Goal: Task Accomplishment & Management: Manage account settings

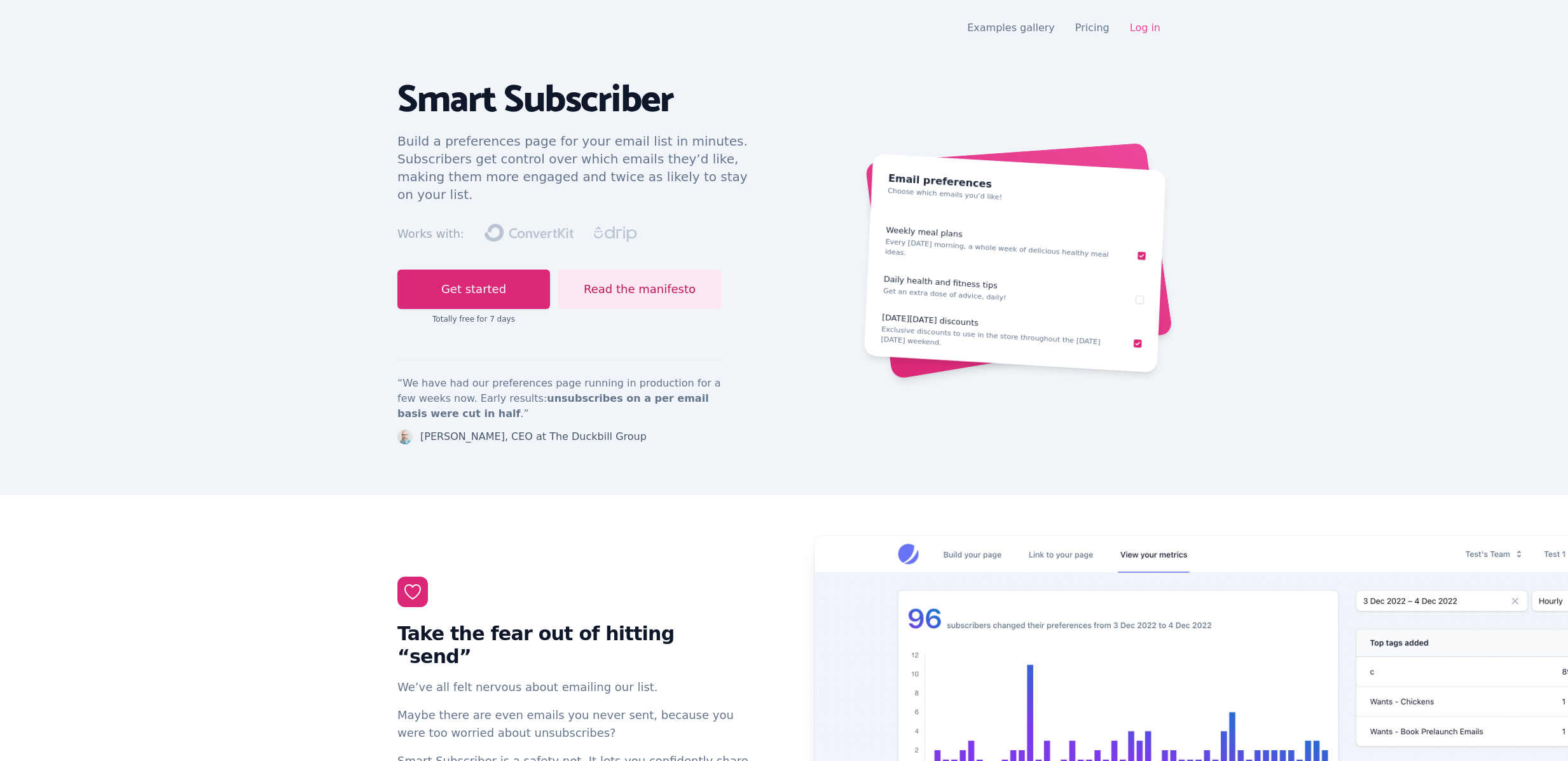
click at [1158, 32] on link "Log in" at bounding box center [1145, 28] width 30 height 12
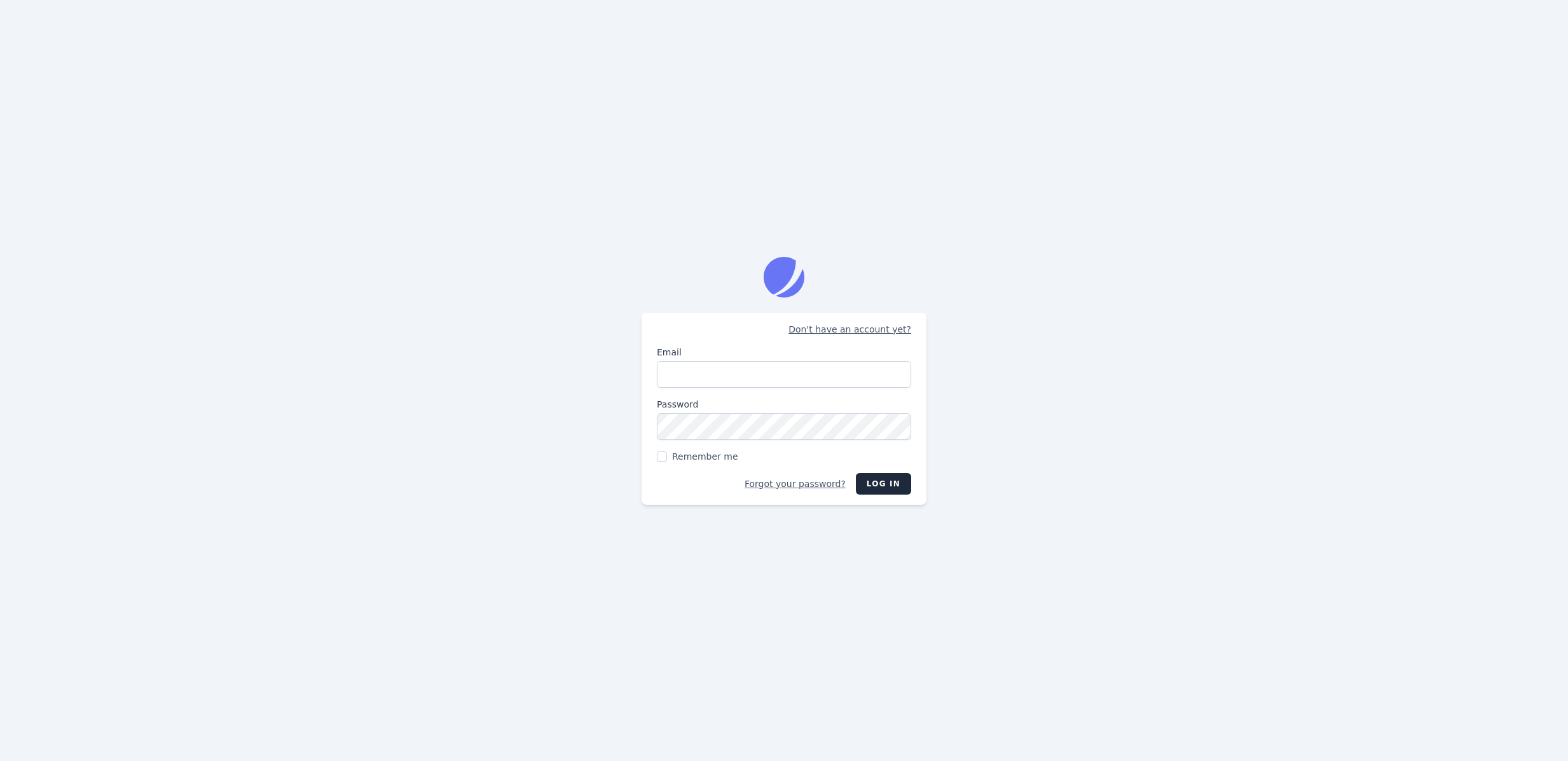
type input "jason@nurturekit.co"
click at [657, 456] on input "Remember me" at bounding box center [662, 456] width 10 height 10
checkbox input "true"
click at [862, 497] on div "Don't have an account yet? Email jason@nurturekit.co Password Remember me Forgo…" at bounding box center [784, 409] width 285 height 192
click at [1073, 497] on div "Don't have an account yet? Email jason@nurturekit.co Password Remember me Forgo…" at bounding box center [784, 380] width 1568 height 761
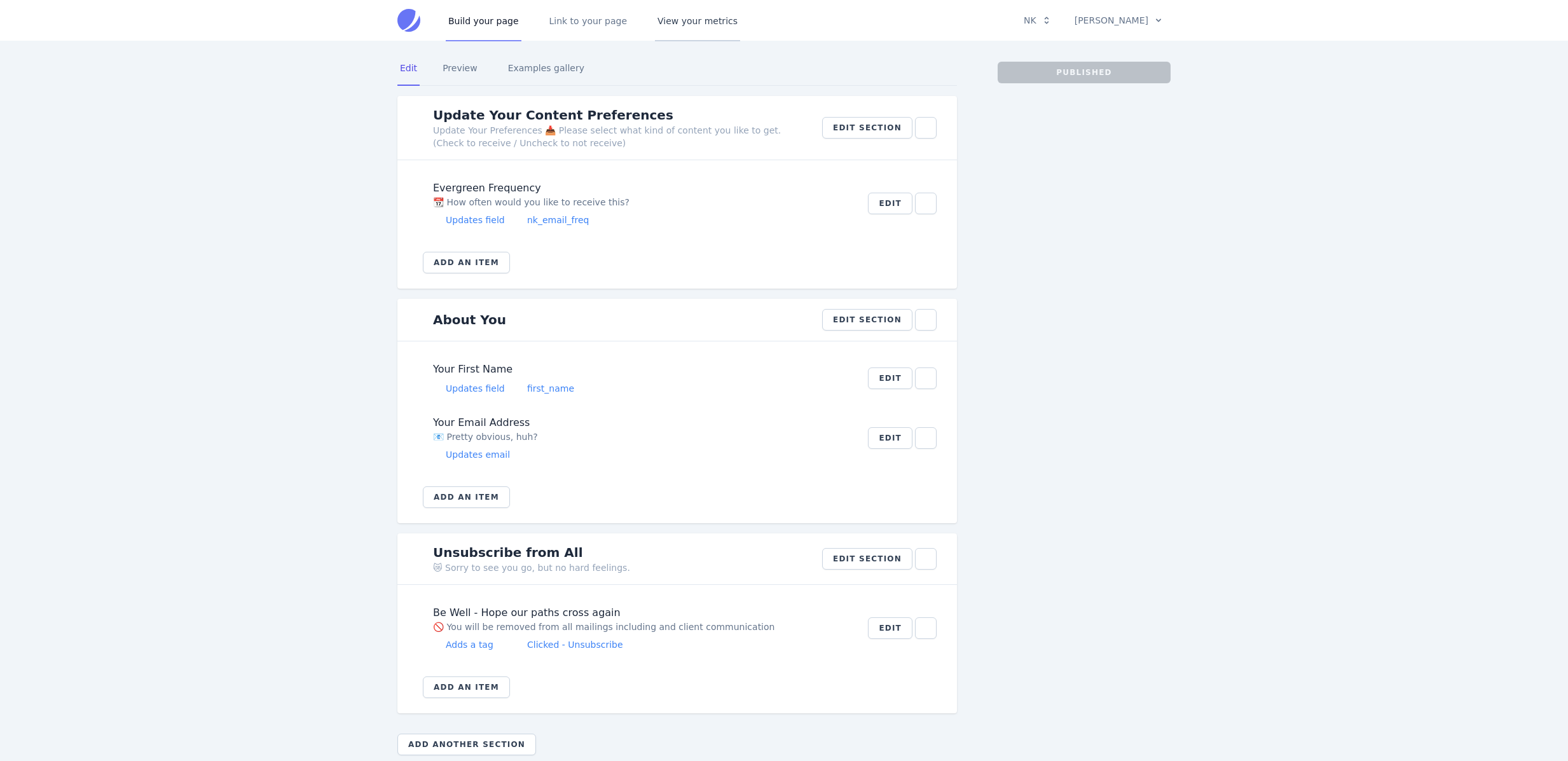
click at [692, 28] on link "View your metrics" at bounding box center [698, 20] width 85 height 42
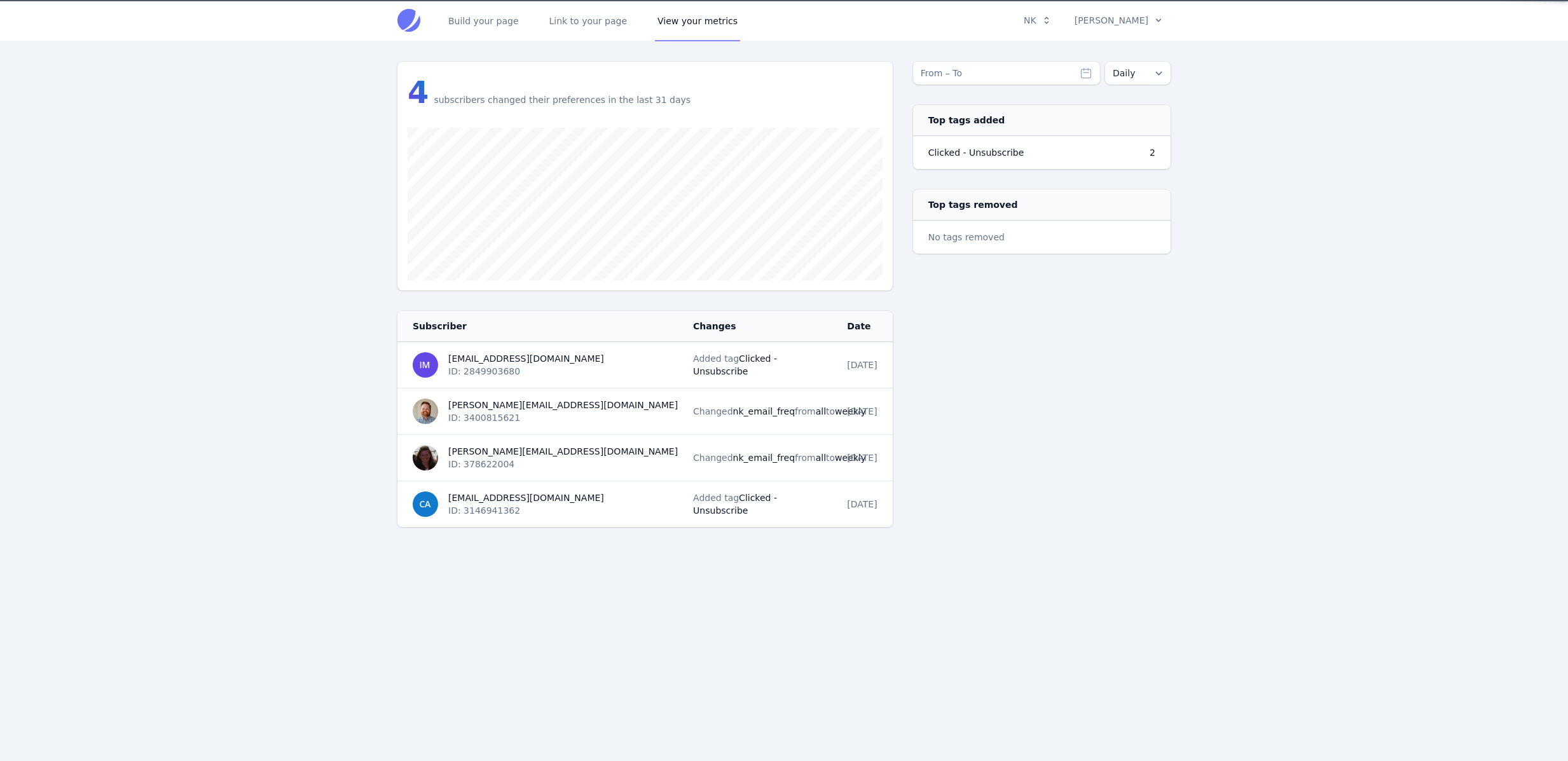
type input "[DATE] – [DATE]"
